Goal: Find specific fact

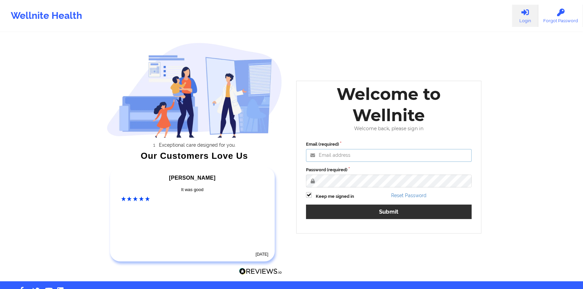
type input "[PERSON_NAME][EMAIL_ADDRESS][DOMAIN_NAME]"
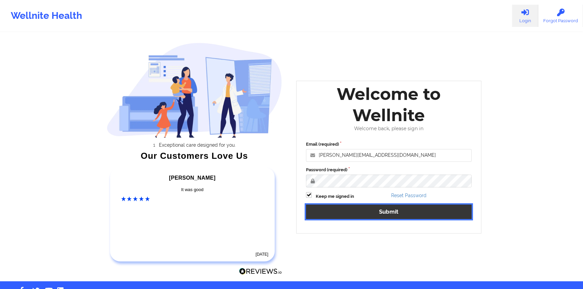
click at [408, 208] on button "Submit" at bounding box center [389, 212] width 166 height 14
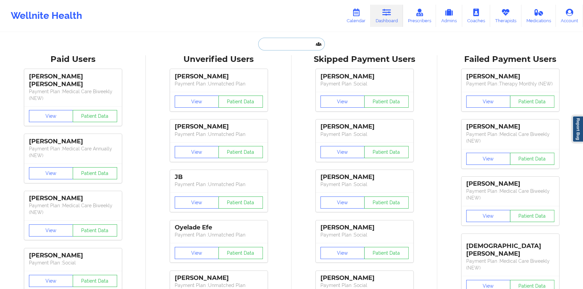
click at [282, 44] on input "text" at bounding box center [291, 44] width 67 height 13
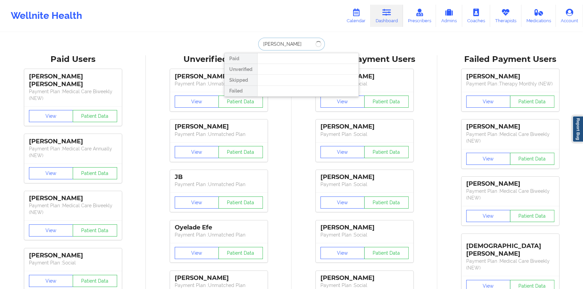
type input "[PERSON_NAME]"
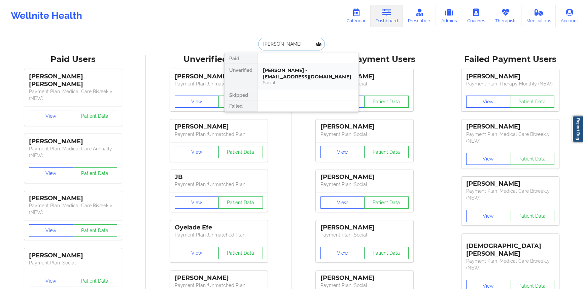
click at [285, 74] on div "[PERSON_NAME] - [EMAIL_ADDRESS][DOMAIN_NAME]" at bounding box center [308, 73] width 90 height 12
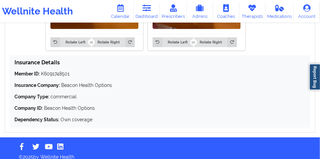
scroll to position [659, 0]
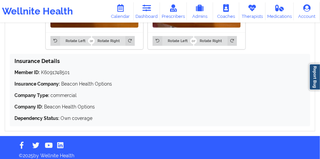
click at [64, 69] on p "Member ID: K6091748501" at bounding box center [159, 72] width 291 height 7
copy p "K6091748501"
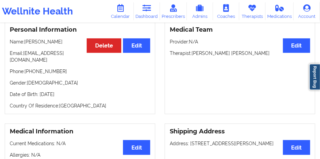
scroll to position [70, 0]
click at [202, 55] on p "Therapist: [PERSON_NAME] [PERSON_NAME]" at bounding box center [240, 53] width 141 height 7
drag, startPoint x: 202, startPoint y: 55, endPoint x: 243, endPoint y: 56, distance: 40.7
click at [234, 56] on p "Therapist: [PERSON_NAME] [PERSON_NAME]" at bounding box center [240, 53] width 141 height 7
click at [244, 56] on p "Therapist: [PERSON_NAME] [PERSON_NAME]" at bounding box center [240, 53] width 141 height 7
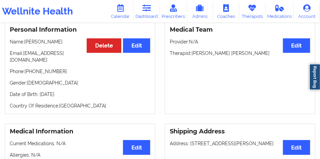
click at [244, 56] on p "Therapist: [PERSON_NAME] [PERSON_NAME]" at bounding box center [240, 53] width 141 height 7
copy p "[PERSON_NAME]"
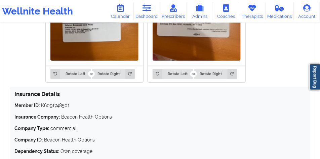
scroll to position [642, 0]
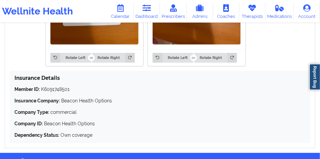
click at [69, 86] on p "Member ID: K6091748501" at bounding box center [159, 89] width 291 height 7
click at [67, 86] on p "Member ID: K6091748501" at bounding box center [159, 89] width 291 height 7
copy p "K6091748501"
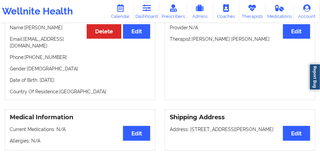
scroll to position [36, 0]
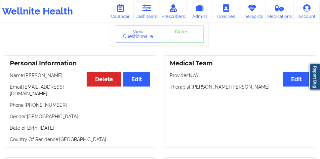
click at [47, 76] on p "Name: [PERSON_NAME]" at bounding box center [80, 75] width 141 height 7
drag, startPoint x: 47, startPoint y: 76, endPoint x: 35, endPoint y: 76, distance: 11.8
click at [35, 76] on p "Name: [PERSON_NAME]" at bounding box center [80, 75] width 141 height 7
copy p "[PERSON_NAME]"
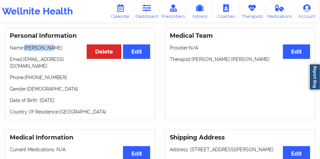
scroll to position [84, 0]
